Goal: Information Seeking & Learning: Learn about a topic

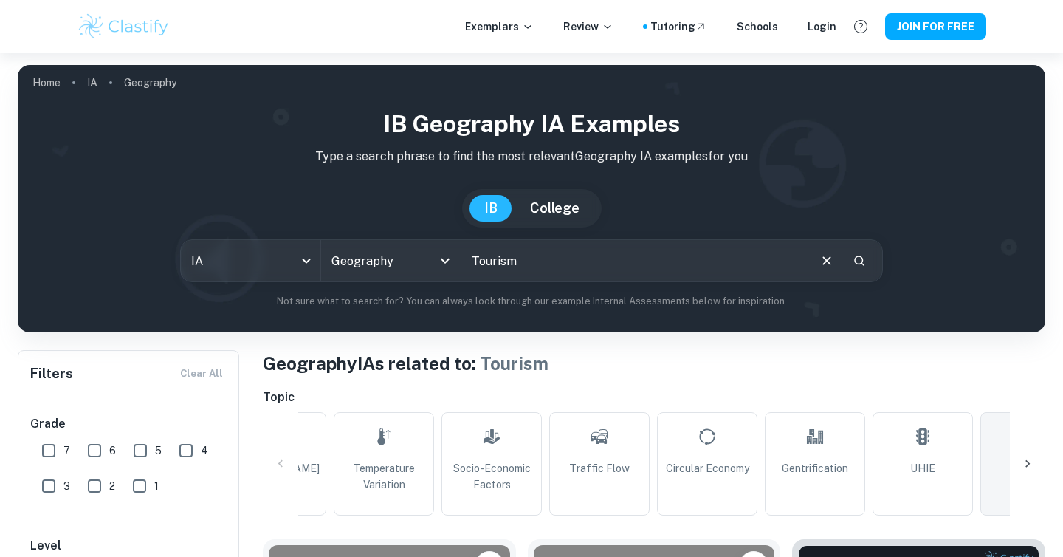
click at [533, 266] on input "Tourism" at bounding box center [635, 260] width 346 height 41
type input "Tourism vung tao"
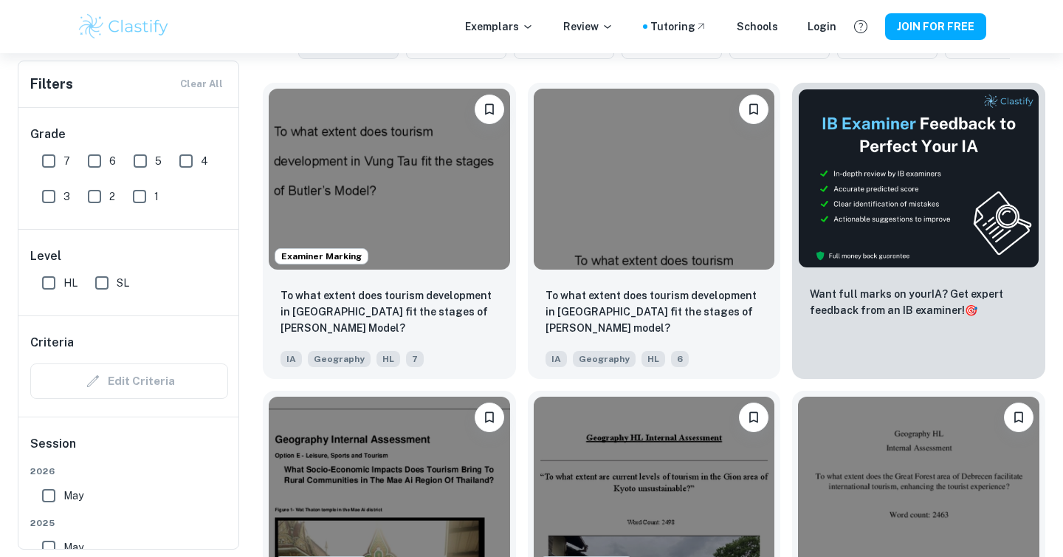
scroll to position [473, 0]
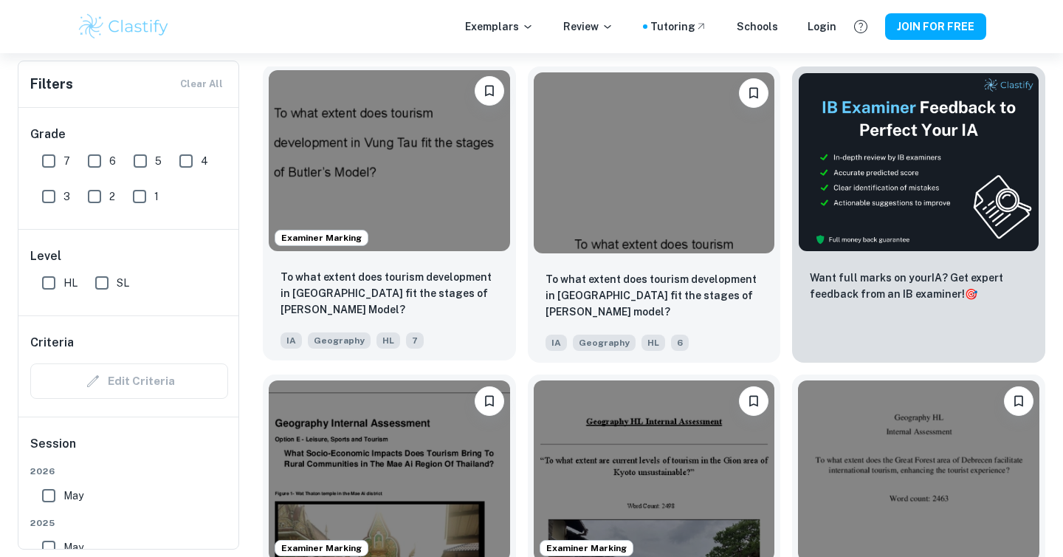
click at [457, 227] on img at bounding box center [389, 160] width 241 height 181
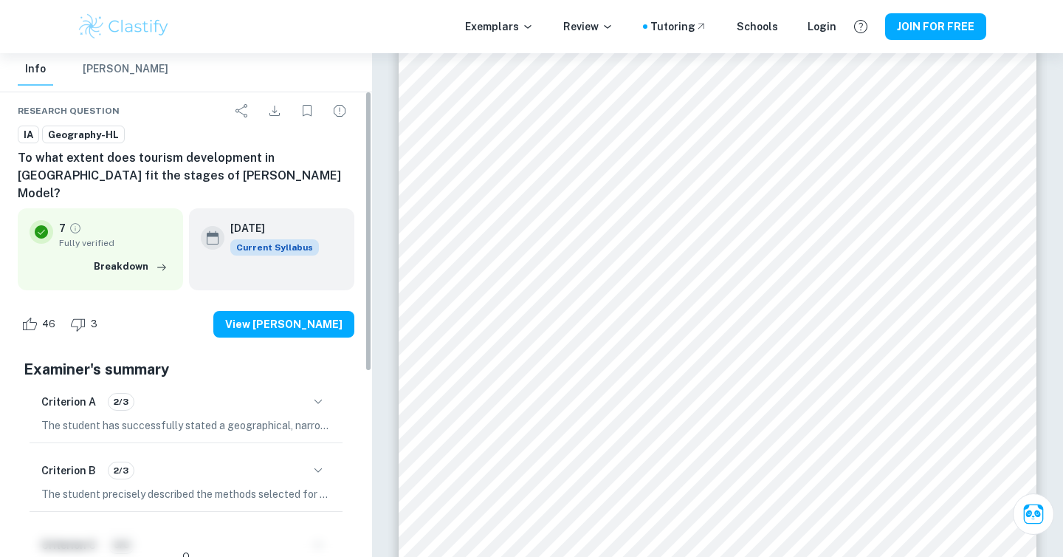
scroll to position [66, 0]
click at [316, 394] on icon "button" at bounding box center [318, 403] width 18 height 18
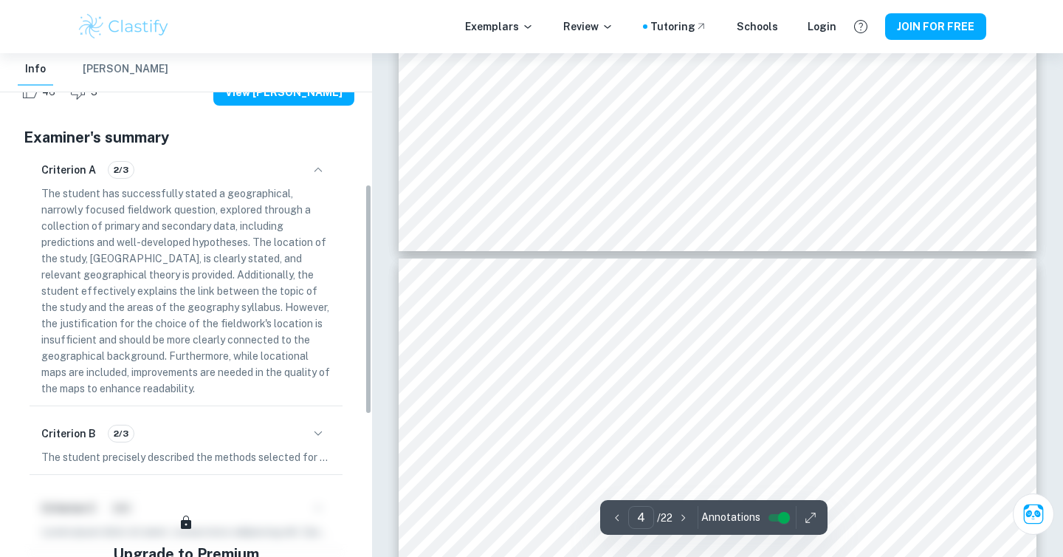
scroll to position [325, 0]
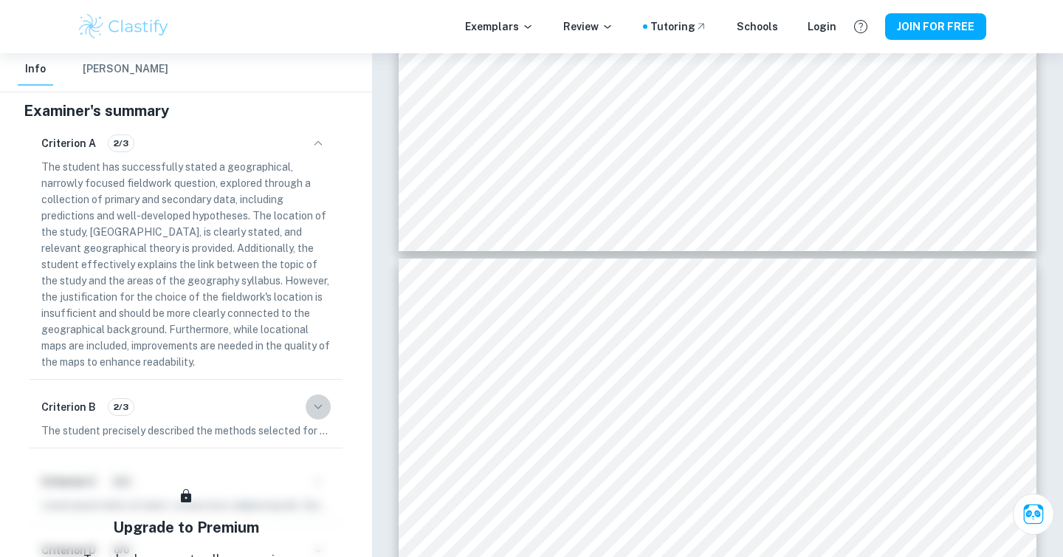
click at [322, 398] on icon "button" at bounding box center [318, 407] width 18 height 18
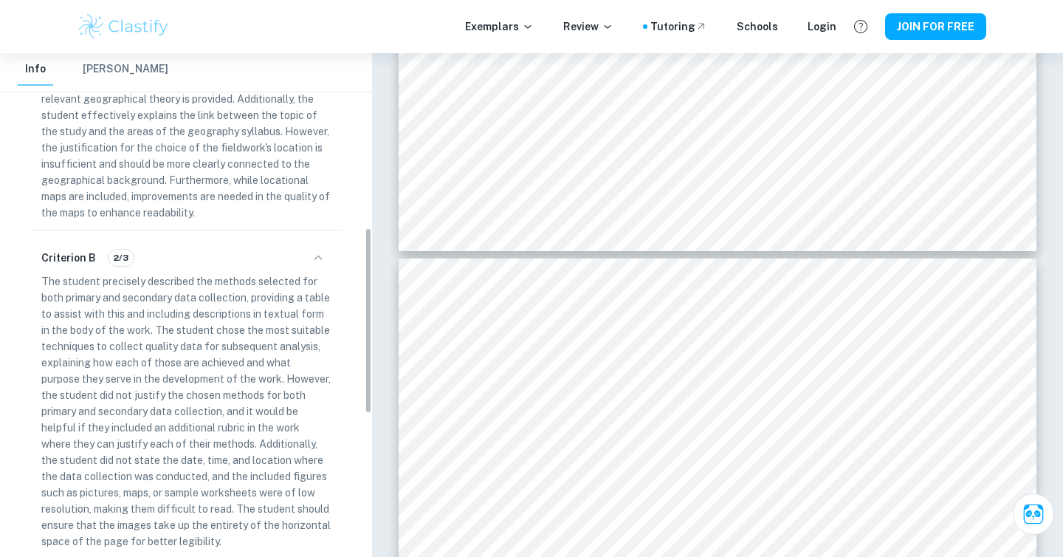
scroll to position [476, 0]
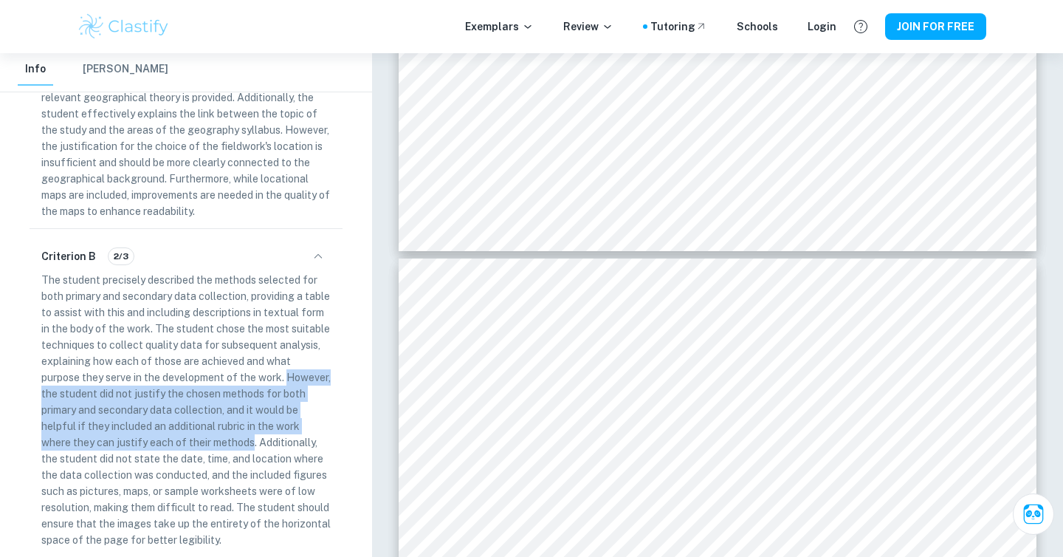
drag, startPoint x: 42, startPoint y: 377, endPoint x: 255, endPoint y: 428, distance: 218.7
click at [255, 428] on p "The student precisely described the methods selected for both primary and secon…" at bounding box center [185, 410] width 289 height 276
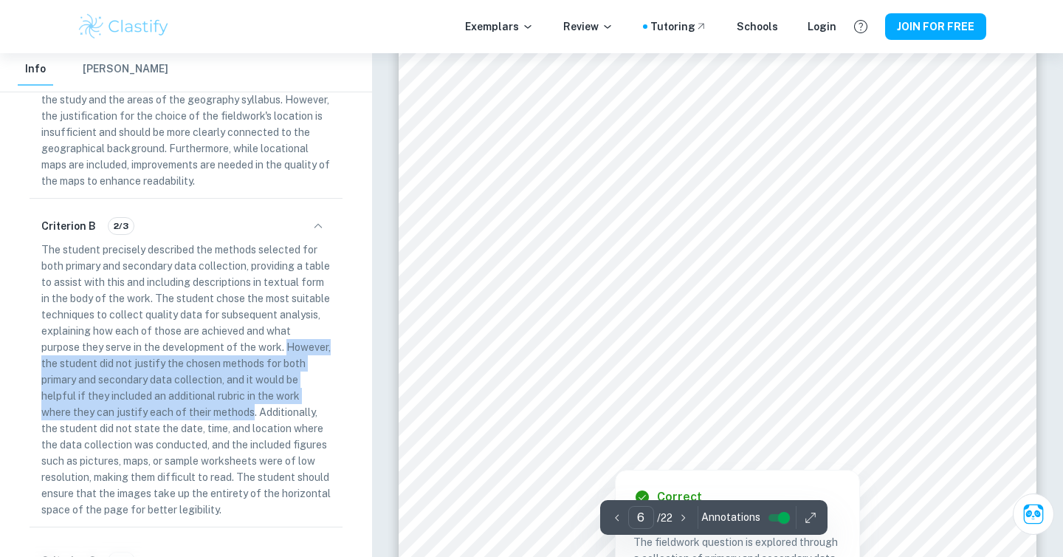
scroll to position [4552, 0]
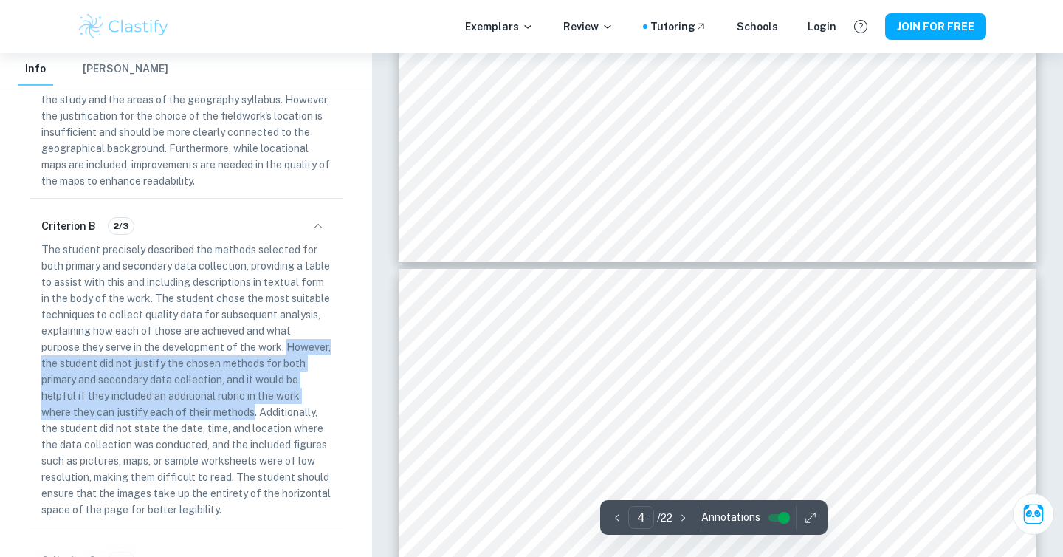
type input "3"
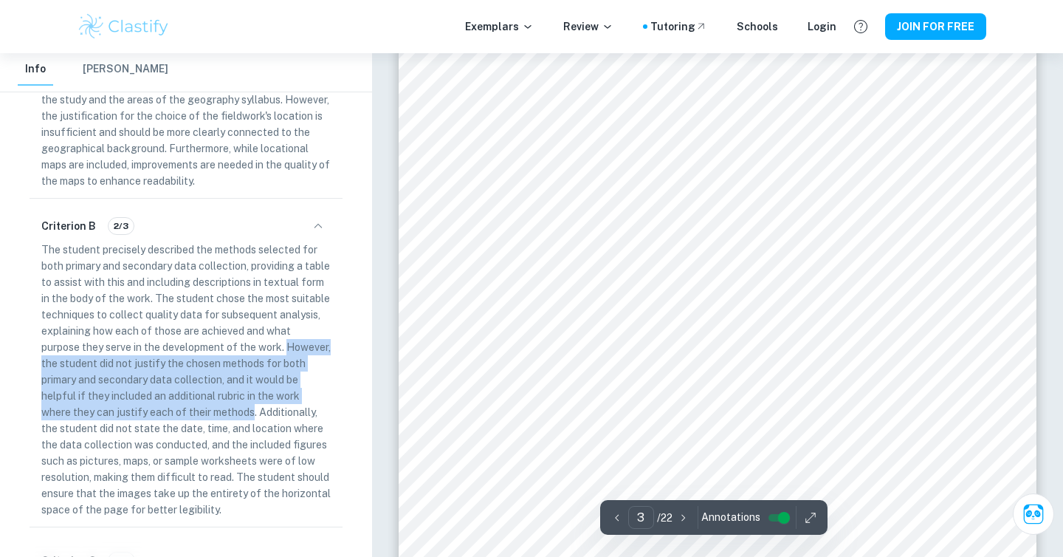
scroll to position [1970, 0]
